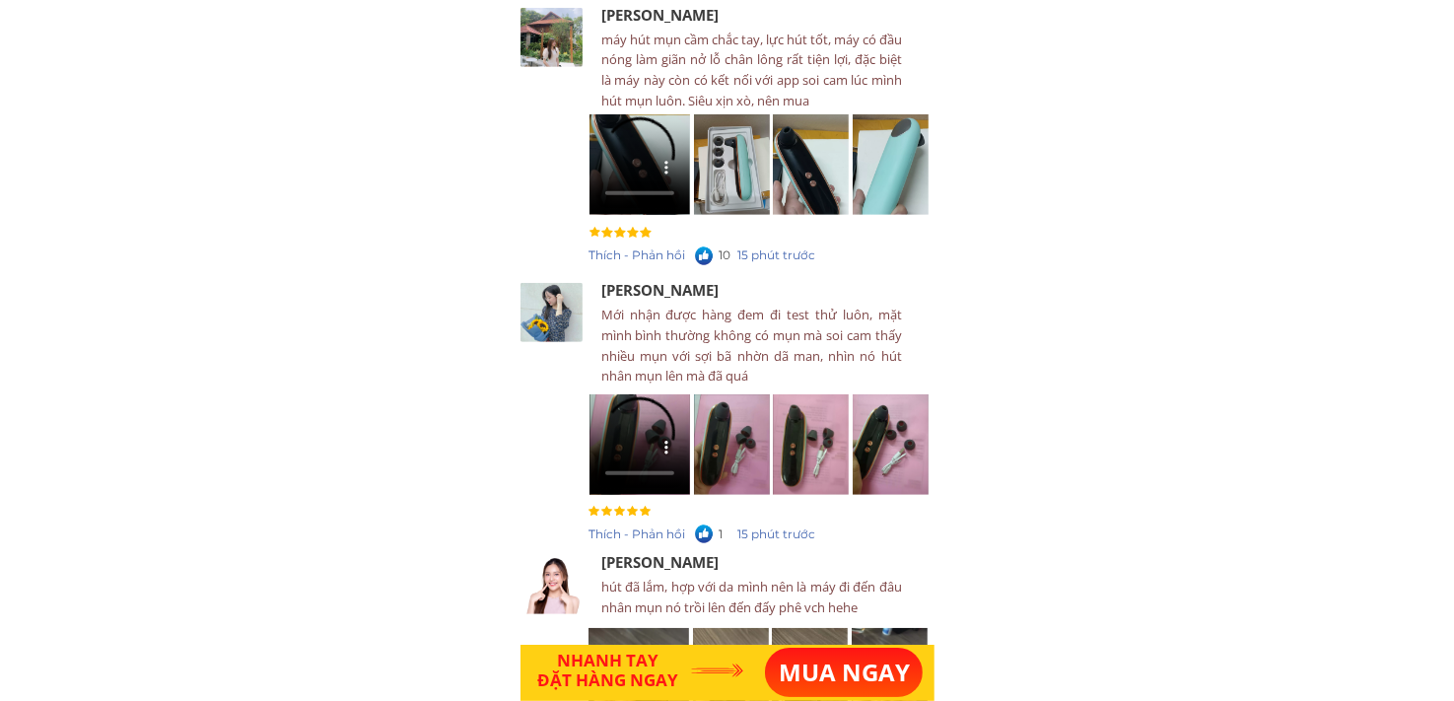
scroll to position [8380, 0]
click at [834, 678] on p "MUA NGAY" at bounding box center [844, 672] width 158 height 49
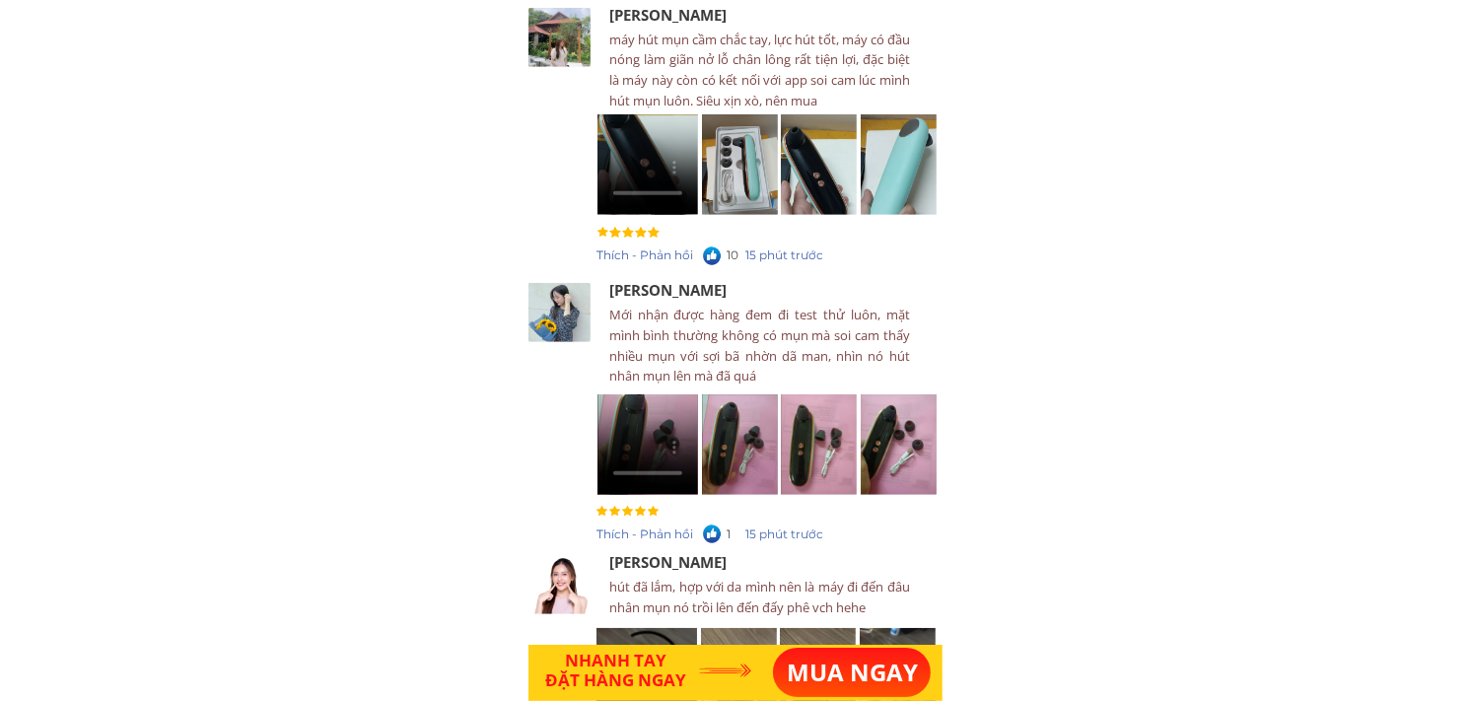
scroll to position [0, 0]
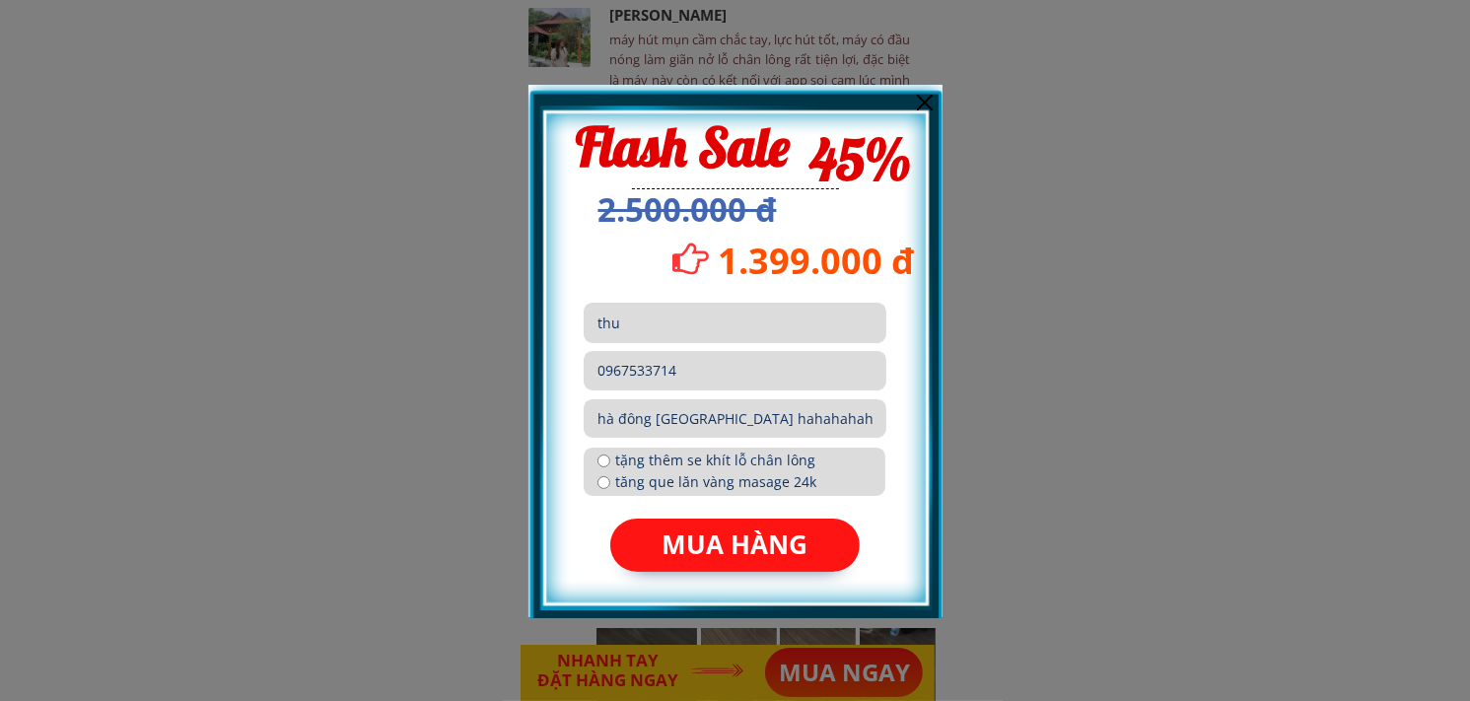
click at [1114, 351] on div at bounding box center [735, 350] width 1470 height 701
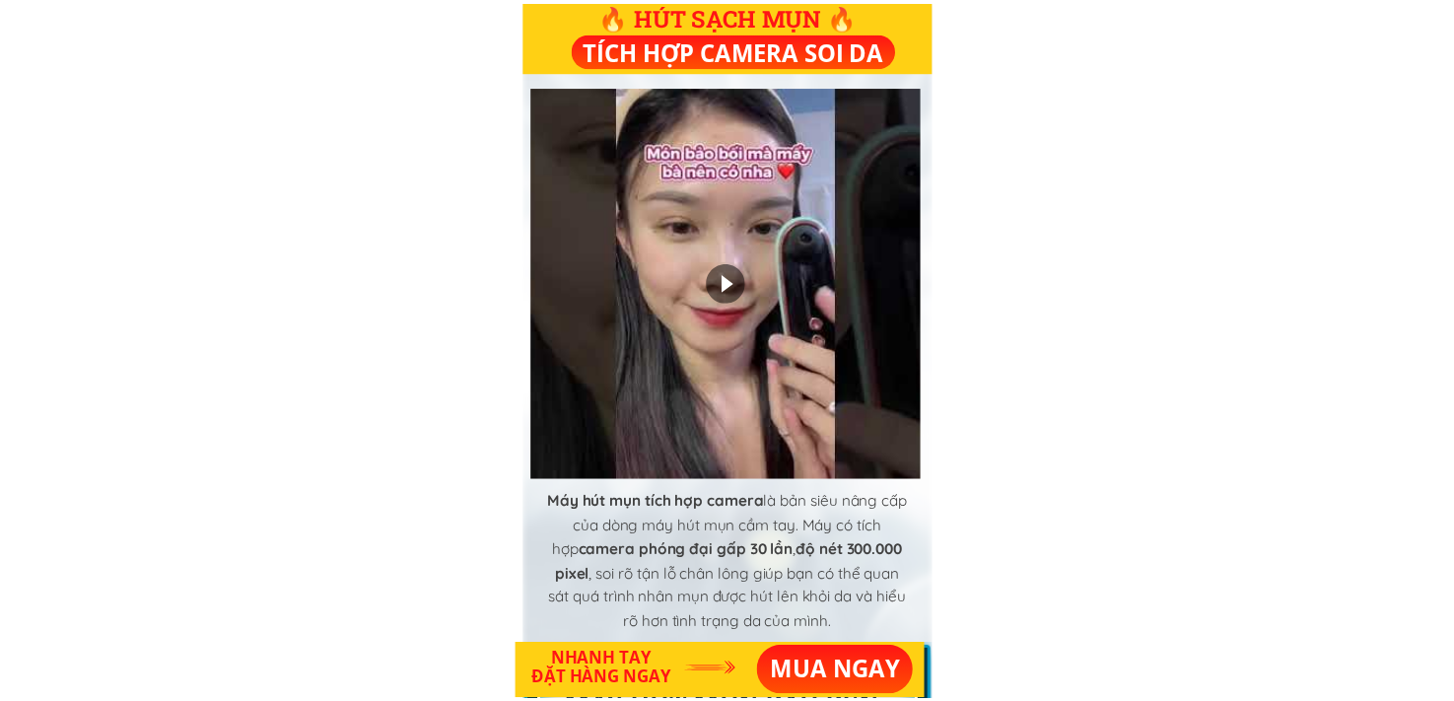
scroll to position [8380, 0]
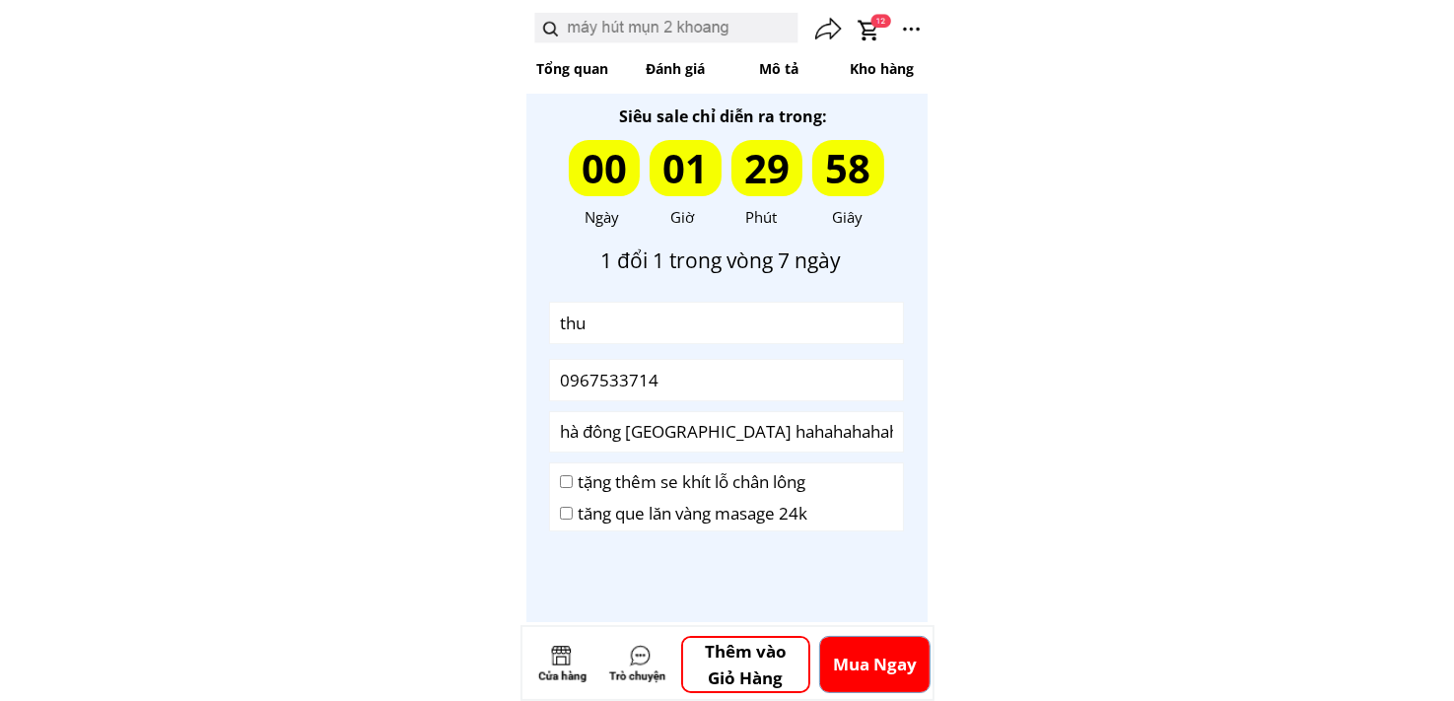
scroll to position [6350, 0]
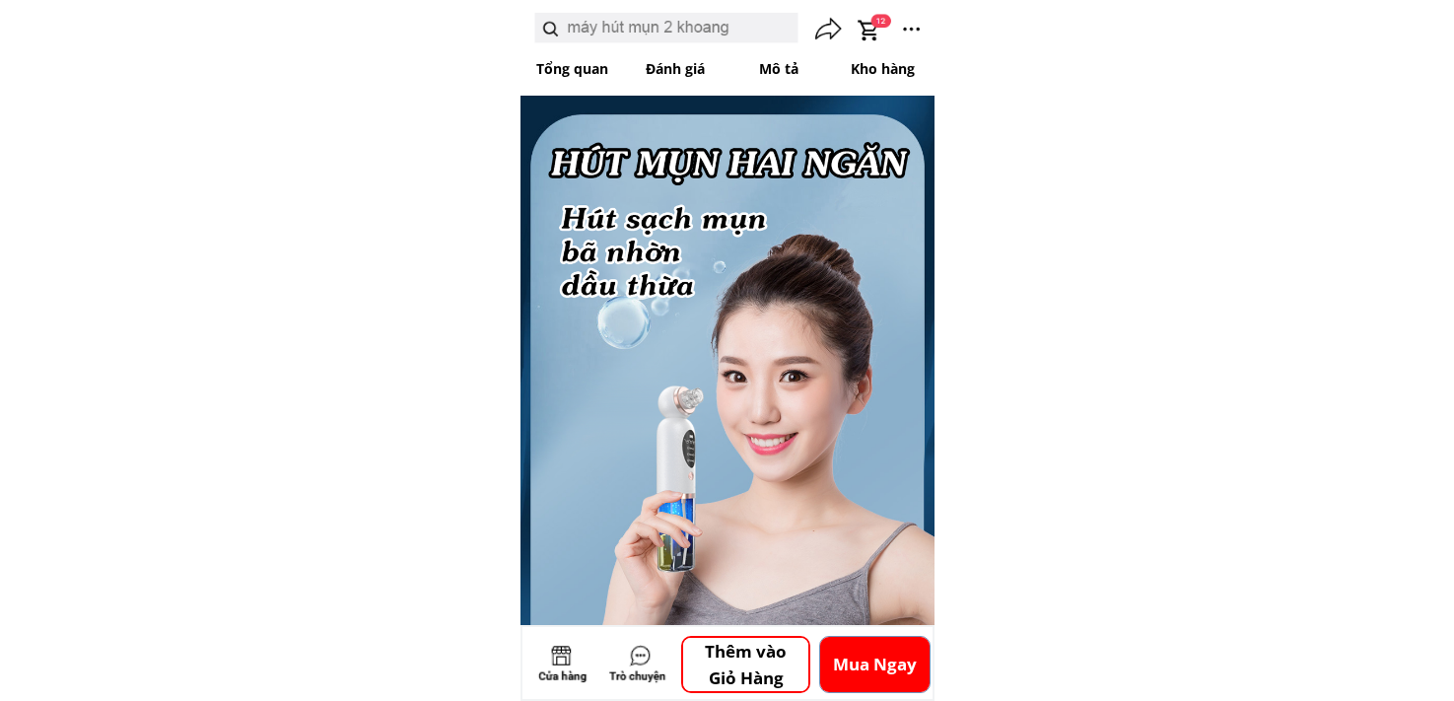
scroll to position [6350, 0]
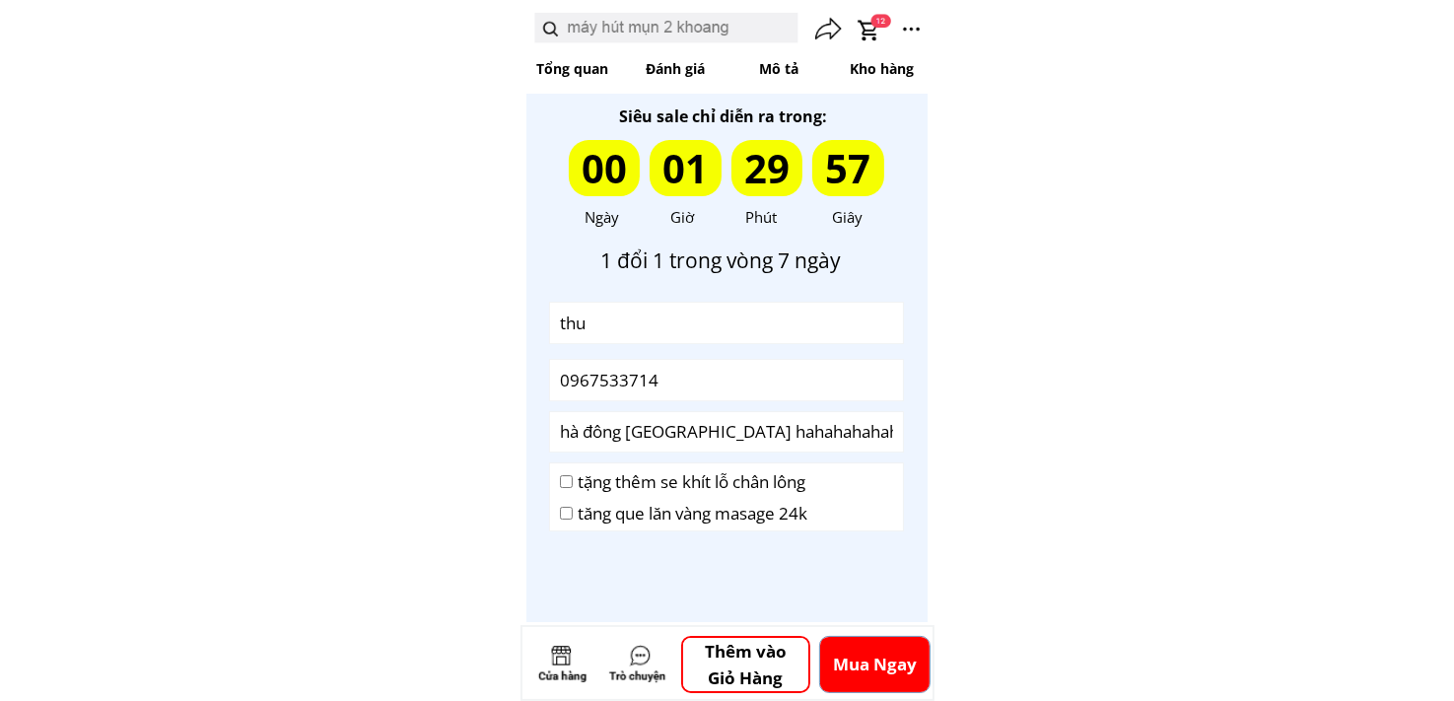
click at [733, 566] on div at bounding box center [726, 239] width 401 height 766
